Goal: Transaction & Acquisition: Purchase product/service

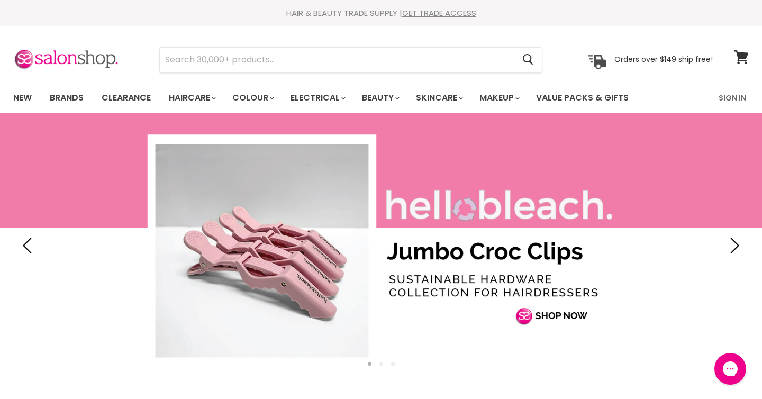
type input "Parlux 3200 Compact Hair Dryer"
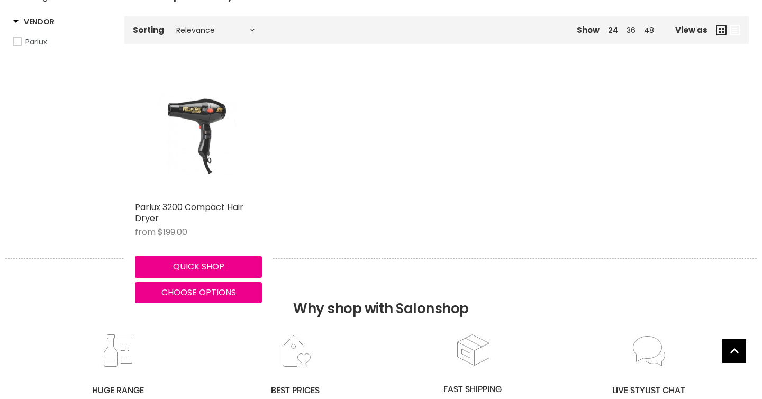
scroll to position [171, 0]
click at [200, 166] on img "Main content" at bounding box center [198, 132] width 85 height 127
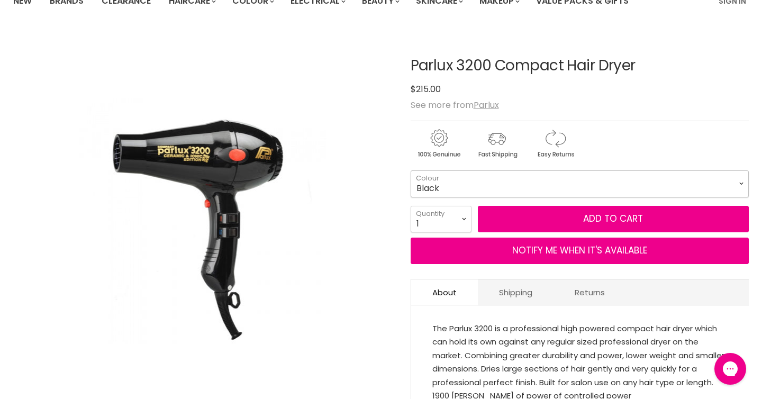
click at [438, 185] on select "Black Silver - Old Packaging" at bounding box center [580, 183] width 338 height 26
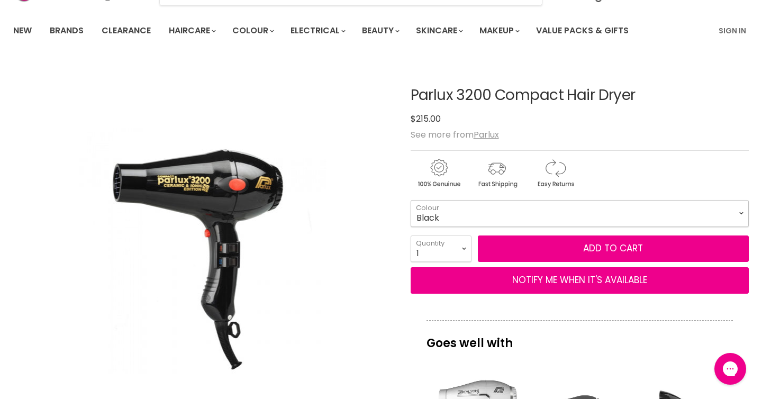
scroll to position [64, 0]
